Goal: Task Accomplishment & Management: Use online tool/utility

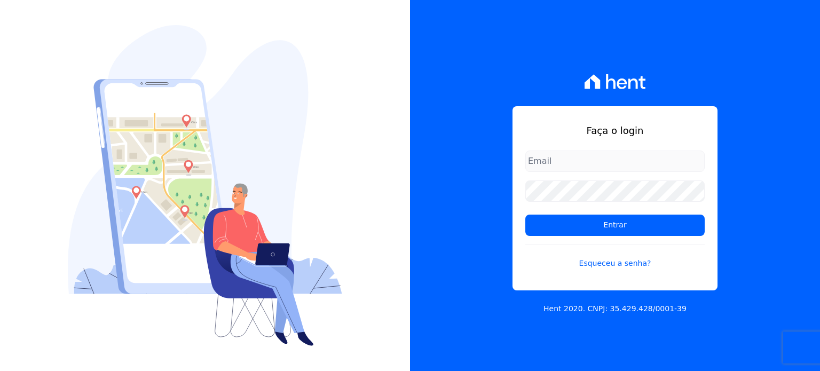
type input "[PERSON_NAME][EMAIL_ADDRESS][PERSON_NAME][DOMAIN_NAME]"
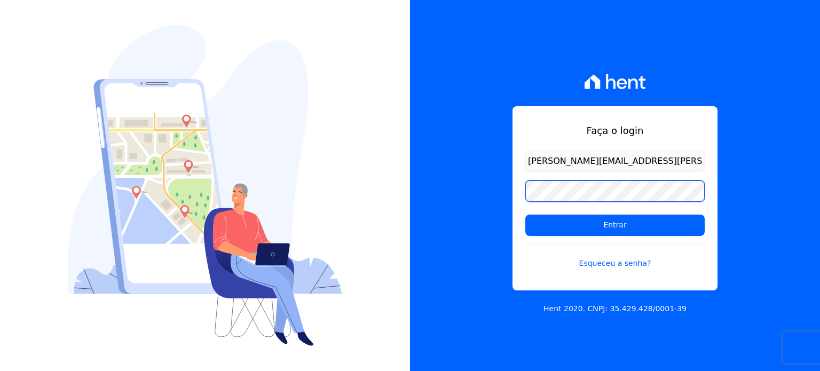
click at [525, 215] on input "Entrar" at bounding box center [614, 225] width 179 height 21
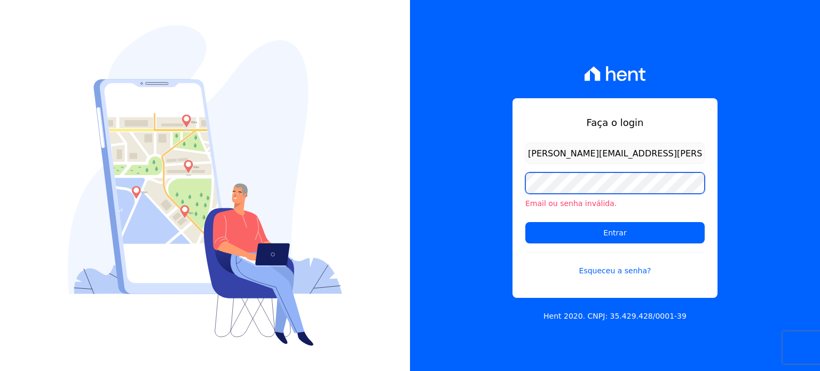
click at [470, 181] on div "Faça o login [PERSON_NAME][EMAIL_ADDRESS][PERSON_NAME][DOMAIN_NAME] Email ou se…" at bounding box center [615, 185] width 410 height 371
click at [525, 222] on input "Entrar" at bounding box center [614, 232] width 179 height 21
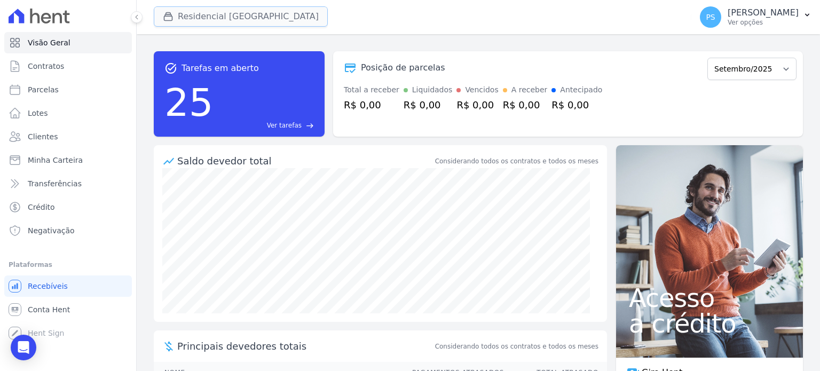
click at [243, 18] on button "Residencial Villa Sardenha" at bounding box center [241, 16] width 174 height 20
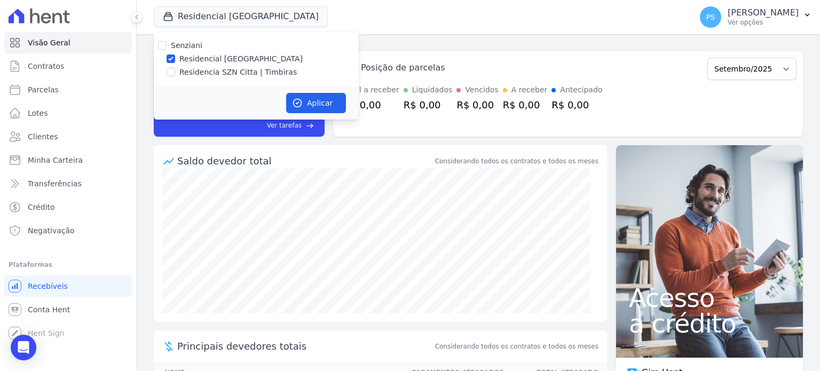
click at [196, 72] on label "Residencia SZN Citta | Timbiras" at bounding box center [237, 72] width 117 height 11
click at [175, 72] on input "Residencia SZN Citta | Timbiras" at bounding box center [171, 72] width 9 height 9
checkbox input "true"
click at [203, 59] on label "Residencial Villa Sardenha" at bounding box center [240, 58] width 123 height 11
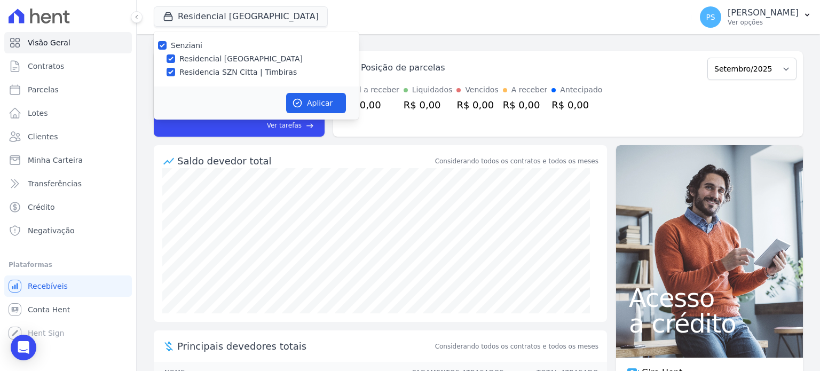
click at [175, 59] on input "Residencial Villa Sardenha" at bounding box center [171, 58] width 9 height 9
checkbox input "false"
click at [326, 104] on button "Aplicar" at bounding box center [316, 103] width 60 height 20
click at [793, 14] on p "Paula Silva" at bounding box center [763, 12] width 71 height 11
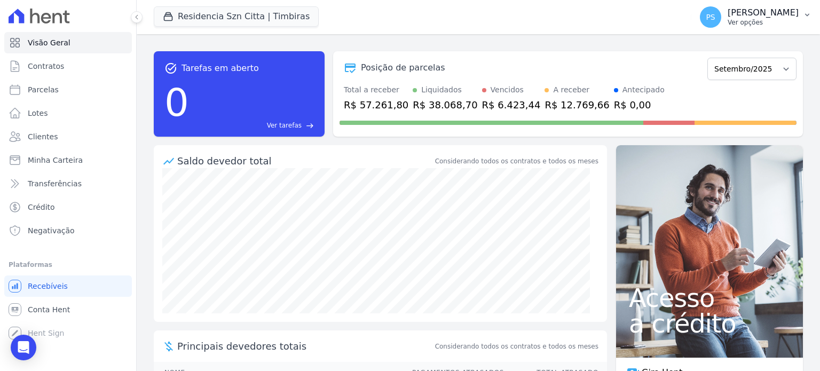
click at [788, 19] on p "Ver opções" at bounding box center [763, 22] width 71 height 9
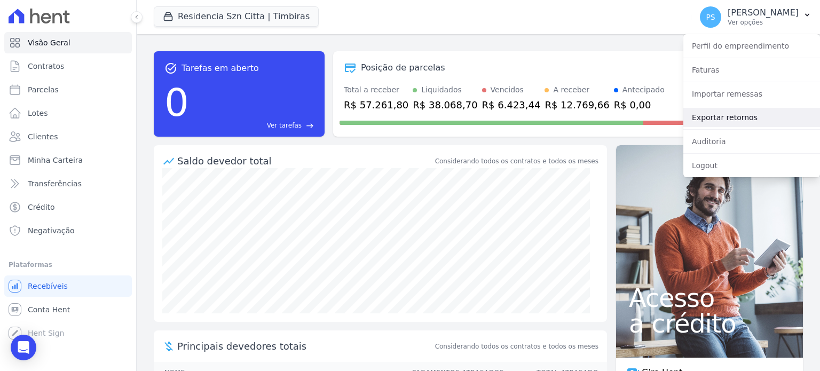
click at [728, 119] on link "Exportar retornos" at bounding box center [751, 117] width 137 height 19
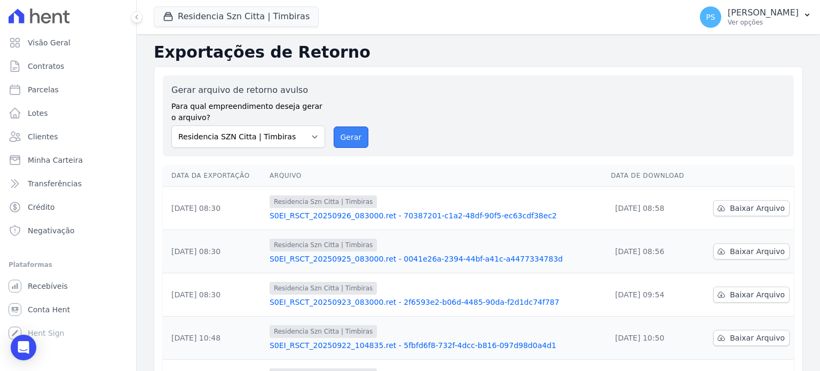
click at [352, 141] on button "Gerar" at bounding box center [351, 137] width 35 height 21
